Goal: Information Seeking & Learning: Learn about a topic

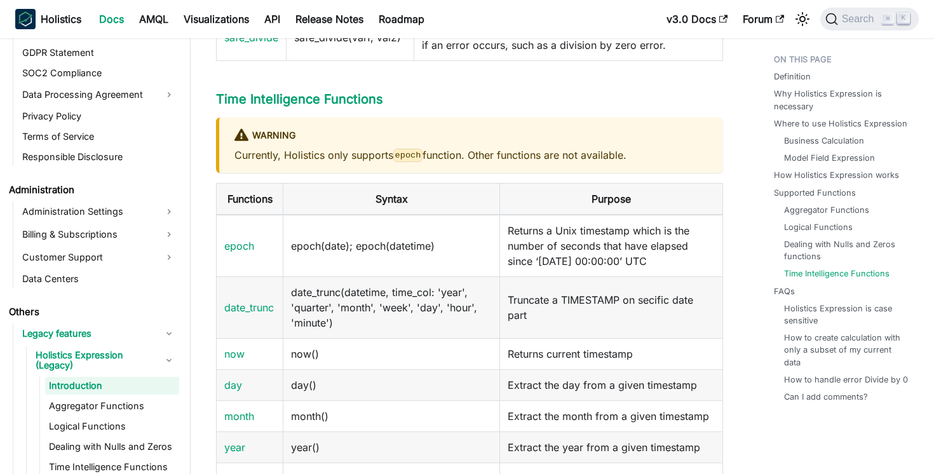
scroll to position [2651, 0]
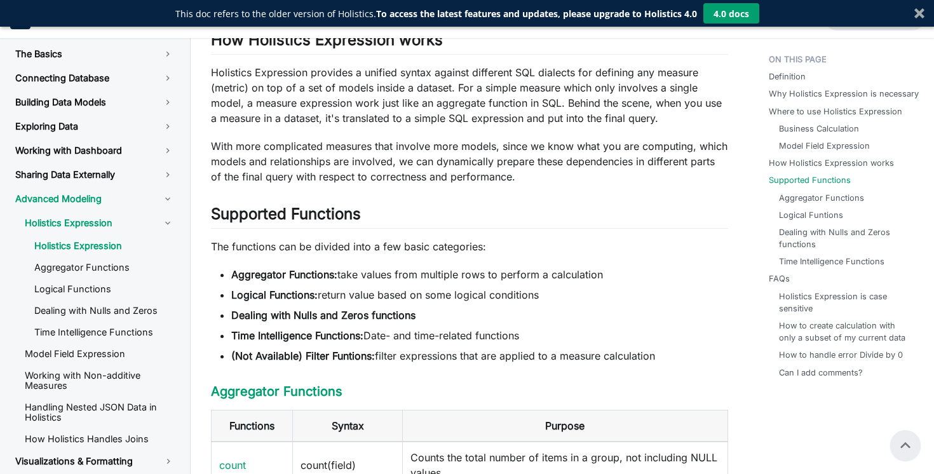
scroll to position [814, 0]
